Goal: Use online tool/utility: Utilize a website feature to perform a specific function

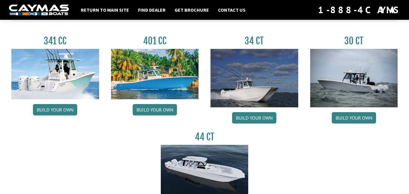
scroll to position [283, 0]
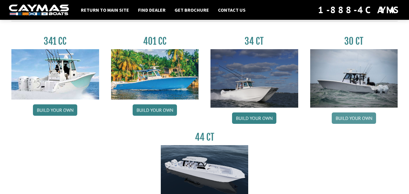
click at [334, 119] on link "Build your own" at bounding box center [354, 117] width 44 height 11
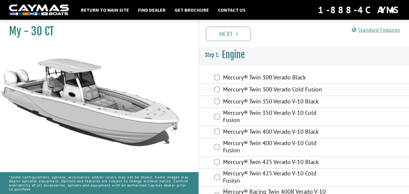
click at [248, 90] on label "Mercury® Twin 300 Verado Cold Fusion" at bounding box center [279, 90] width 112 height 9
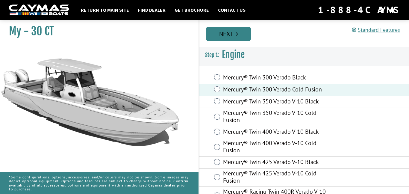
click at [230, 34] on link "Next" at bounding box center [228, 34] width 45 height 14
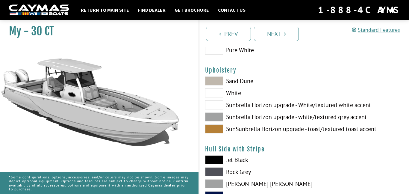
scroll to position [39, 0]
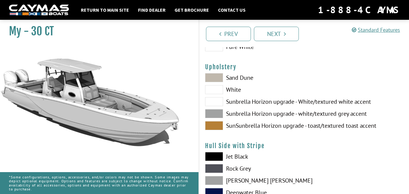
click at [213, 127] on span at bounding box center [214, 125] width 18 height 9
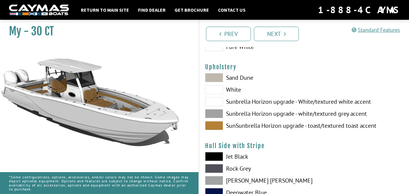
scroll to position [72, 0]
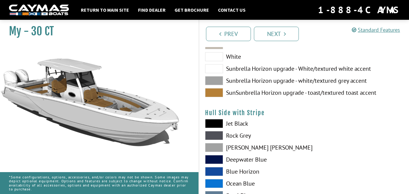
click at [98, 10] on link "Return to main site" at bounding box center [105, 10] width 54 height 8
